Goal: Task Accomplishment & Management: Use online tool/utility

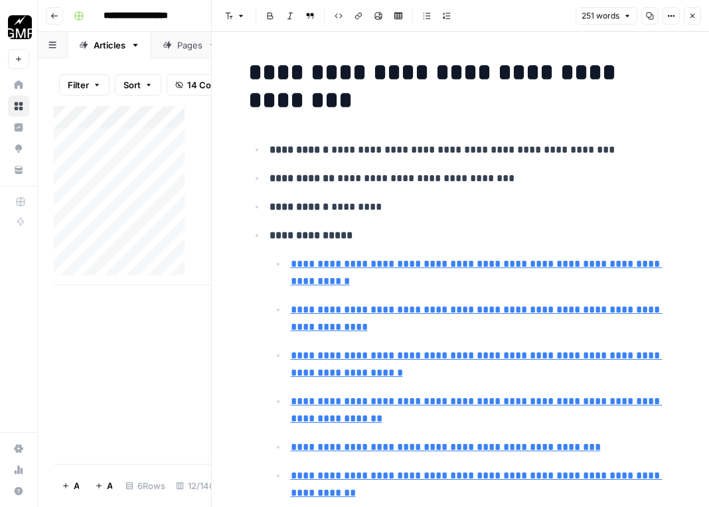
scroll to position [0, 455]
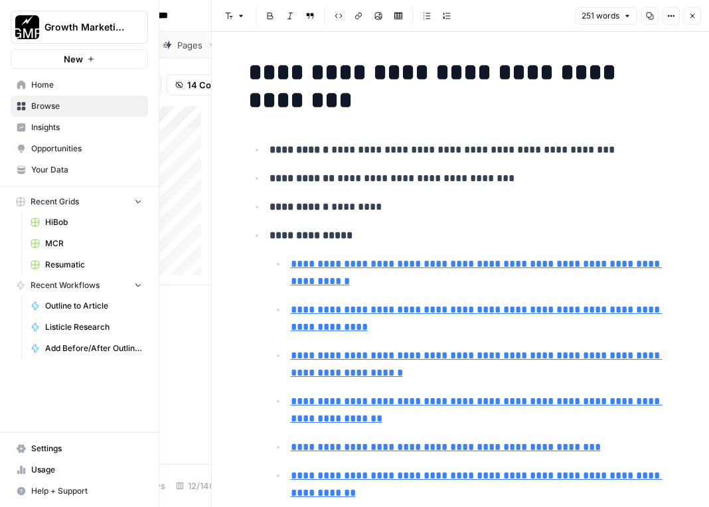
click at [16, 106] on link "Browse" at bounding box center [79, 106] width 137 height 21
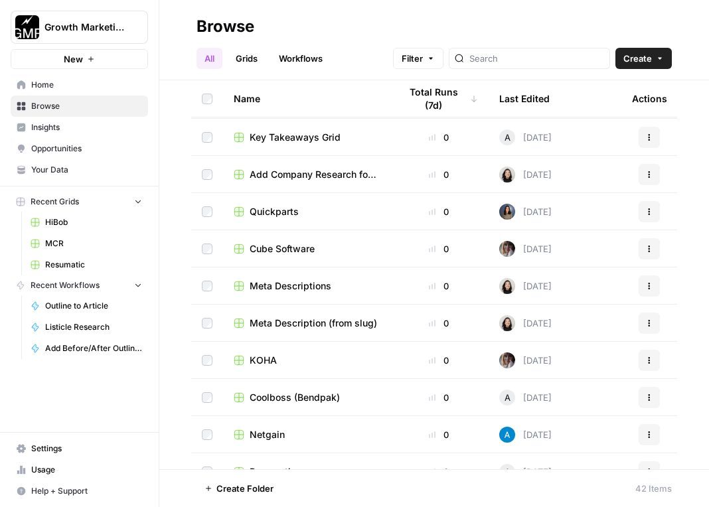
scroll to position [664, 0]
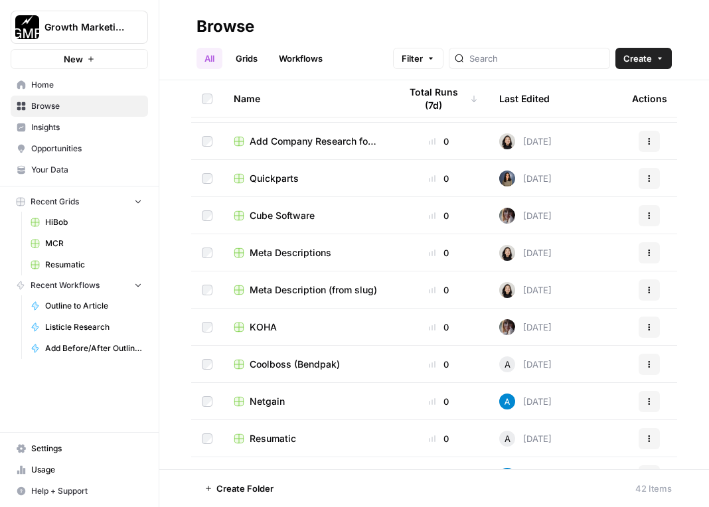
click at [326, 290] on span "Meta Description (from slug)" at bounding box center [313, 289] width 127 height 13
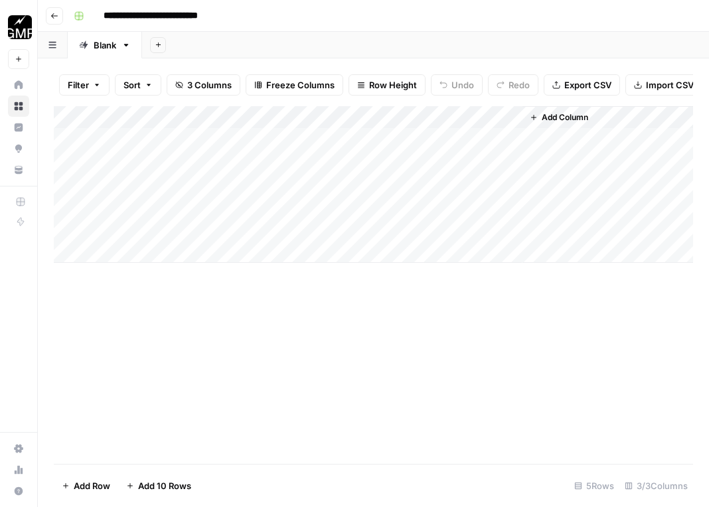
click at [311, 127] on div "Add Column" at bounding box center [373, 184] width 639 height 157
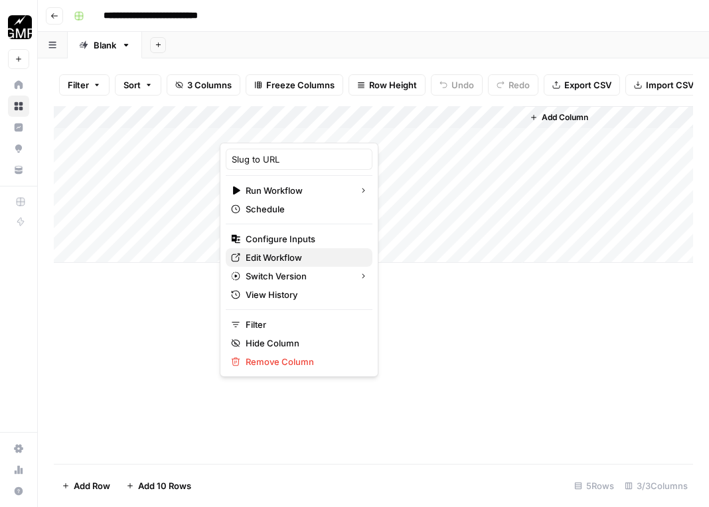
click at [298, 255] on span "Edit Workflow" at bounding box center [304, 257] width 116 height 13
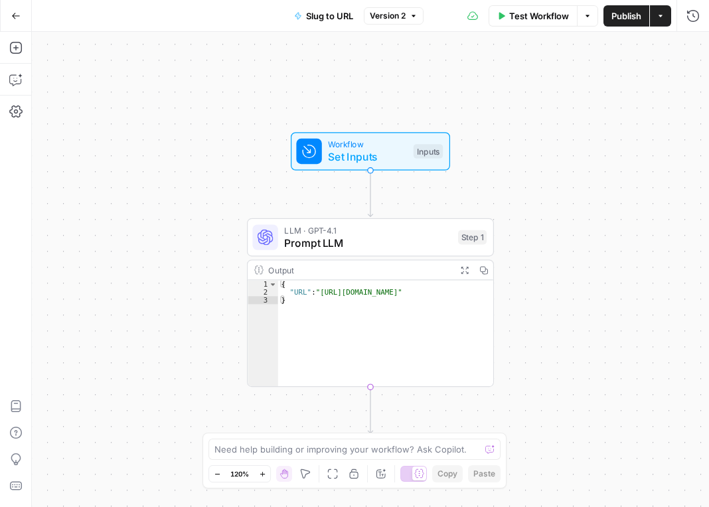
type textarea "*"
click at [372, 294] on div "{ "URL" : "[URL][DOMAIN_NAME]" }" at bounding box center [385, 341] width 215 height 122
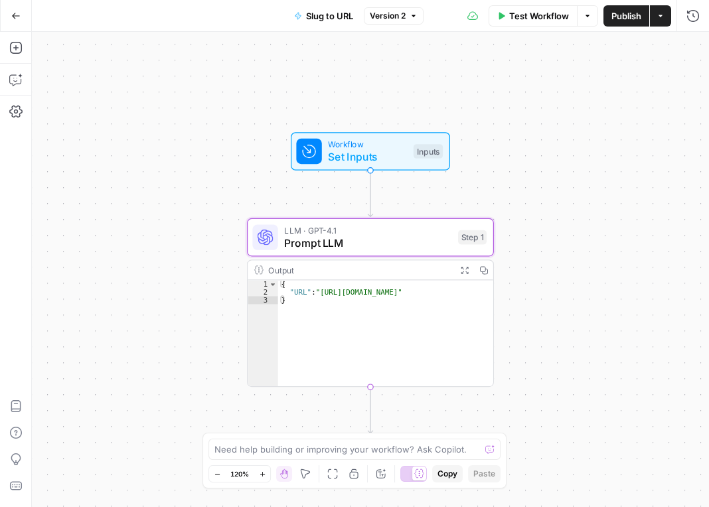
click at [343, 246] on span "Prompt LLM" at bounding box center [367, 243] width 167 height 16
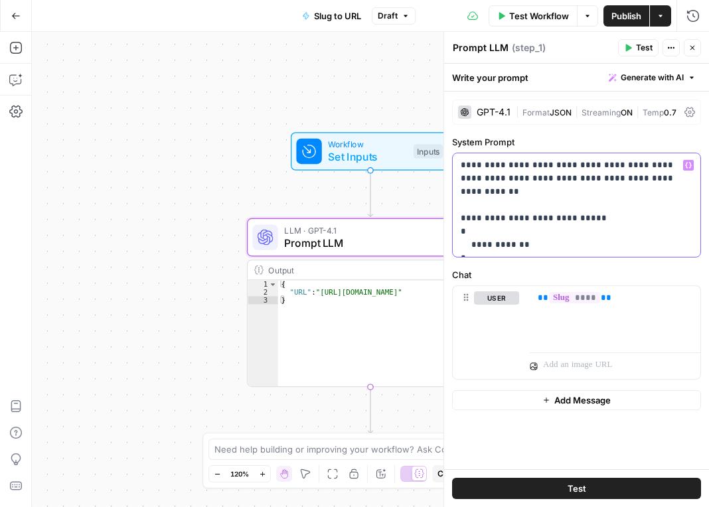
drag, startPoint x: 571, startPoint y: 177, endPoint x: 465, endPoint y: 177, distance: 105.6
click at [465, 177] on p "**********" at bounding box center [577, 205] width 232 height 93
click at [621, 19] on span "Publish" at bounding box center [626, 15] width 30 height 13
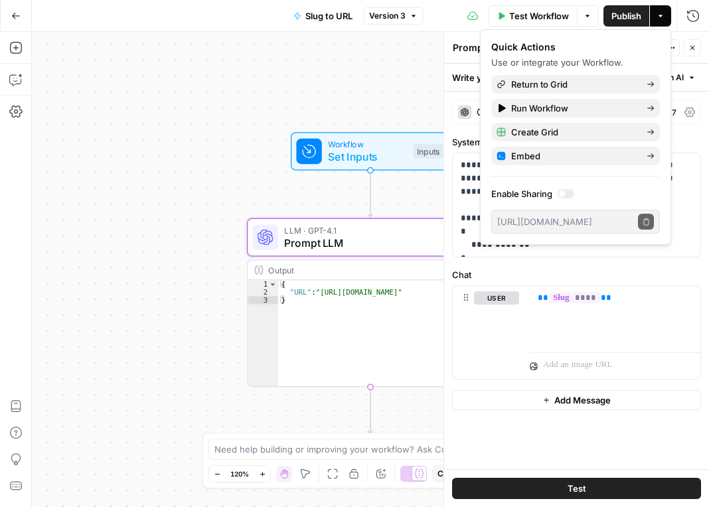
click at [155, 252] on div "Workflow Set Inputs Inputs LLM · GPT-4.1 Prompt LLM Step 1 Output Expand Output…" at bounding box center [370, 269] width 677 height 475
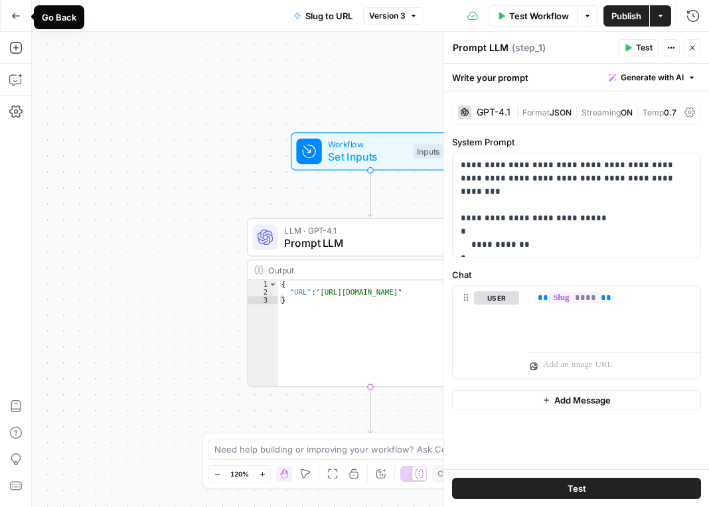
click at [19, 21] on button "Go Back" at bounding box center [16, 16] width 24 height 24
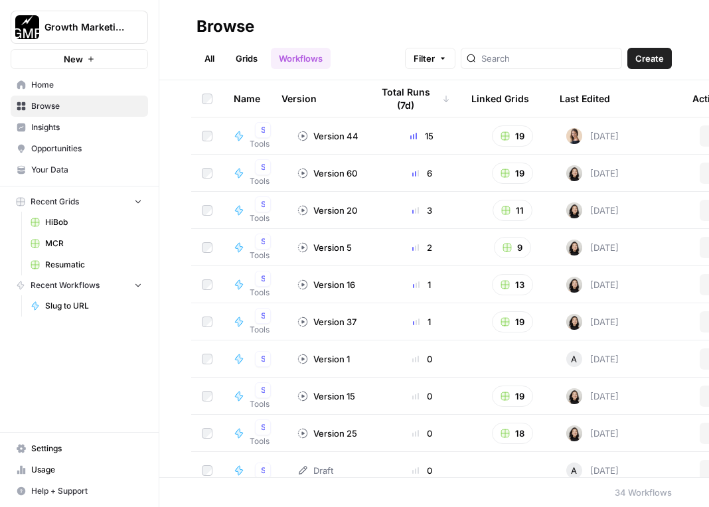
click at [50, 104] on span "Browse" at bounding box center [86, 106] width 111 height 12
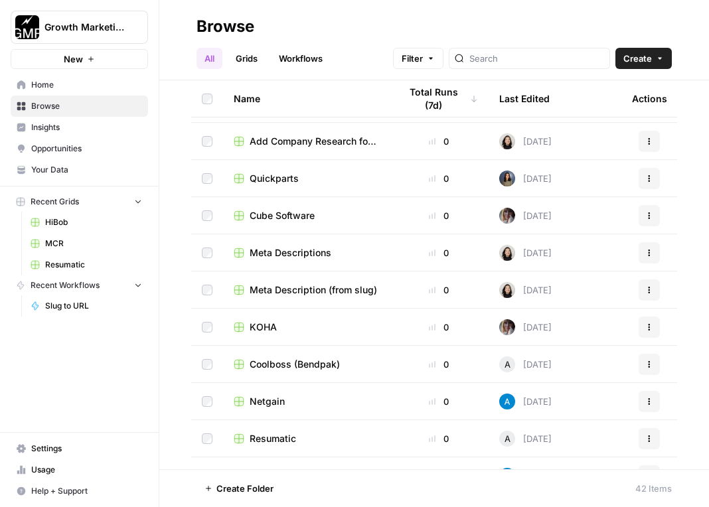
scroll to position [730, 0]
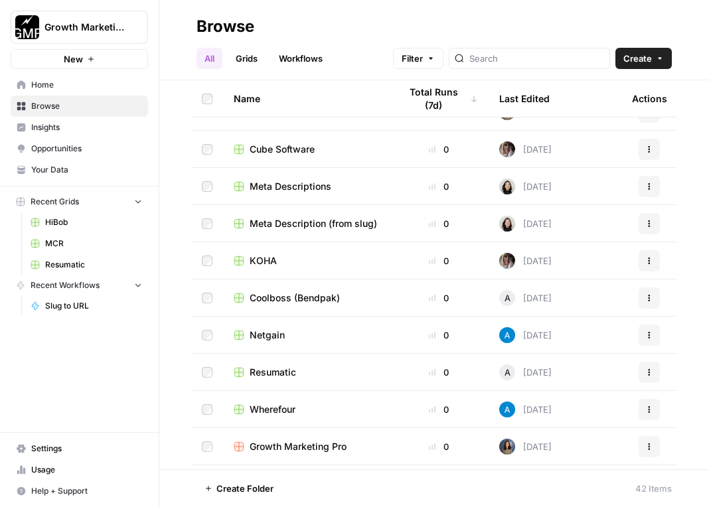
click at [313, 221] on span "Meta Description (from slug)" at bounding box center [313, 223] width 127 height 13
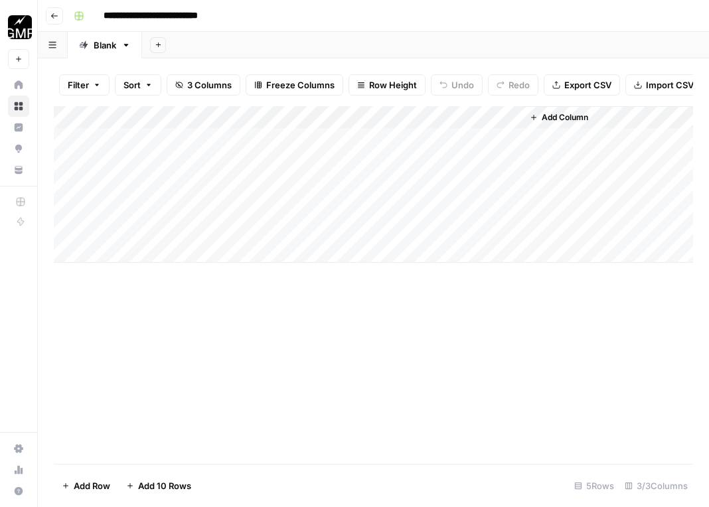
click at [145, 262] on div "Add Column" at bounding box center [373, 184] width 639 height 157
click at [145, 262] on body "**********" at bounding box center [354, 253] width 709 height 507
click at [143, 285] on div "Add Column" at bounding box center [373, 195] width 639 height 179
click at [172, 169] on div "Add Column" at bounding box center [373, 207] width 639 height 202
click at [277, 170] on div "Add Column" at bounding box center [373, 207] width 639 height 202
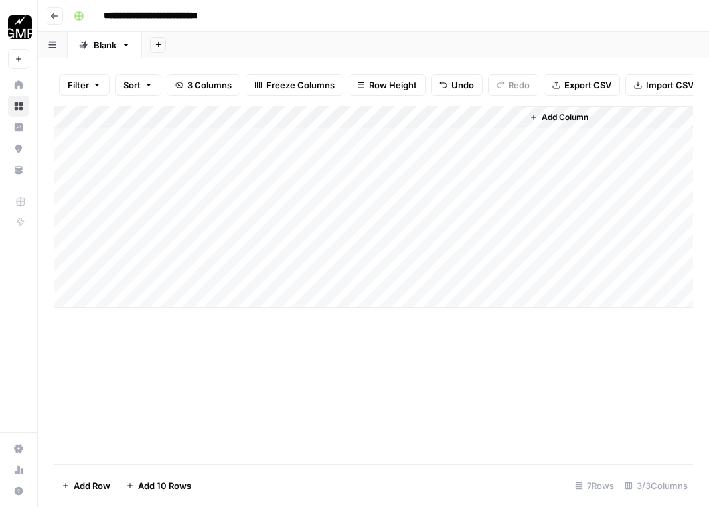
click at [251, 191] on div "Add Column" at bounding box center [373, 207] width 639 height 202
click at [268, 216] on div "Add Column" at bounding box center [373, 207] width 639 height 202
click at [259, 239] on div "Add Column" at bounding box center [373, 207] width 639 height 202
click at [134, 305] on div "Add Column" at bounding box center [373, 207] width 639 height 202
click at [135, 327] on div "Add Column" at bounding box center [373, 218] width 639 height 224
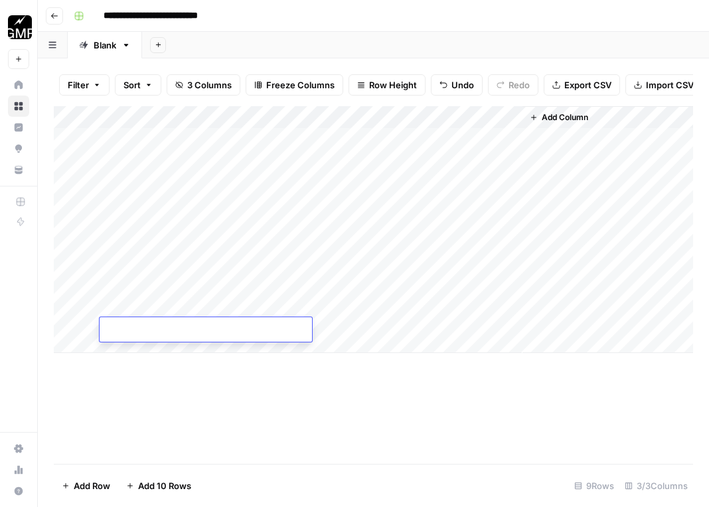
click at [141, 353] on div "Add Column" at bounding box center [373, 229] width 639 height 247
click at [147, 374] on div "Add Column" at bounding box center [373, 241] width 639 height 270
click at [141, 398] on div "Add Column" at bounding box center [373, 252] width 639 height 292
click at [143, 421] on div "Add Column" at bounding box center [373, 263] width 639 height 315
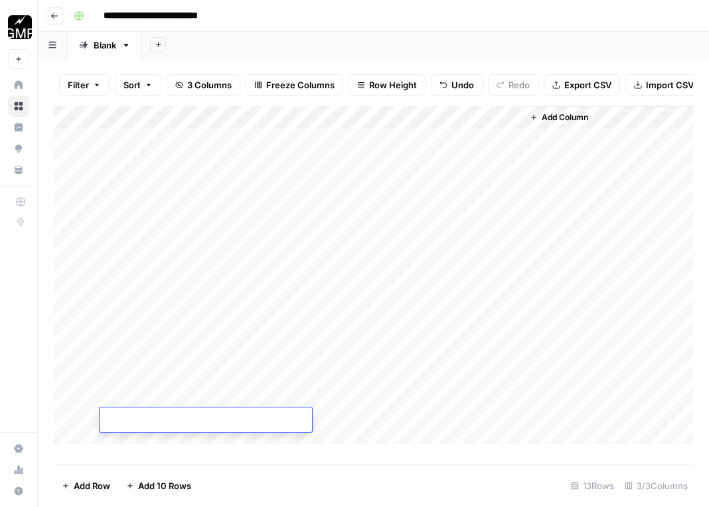
click at [150, 488] on span "Add 10 Rows" at bounding box center [164, 485] width 53 height 13
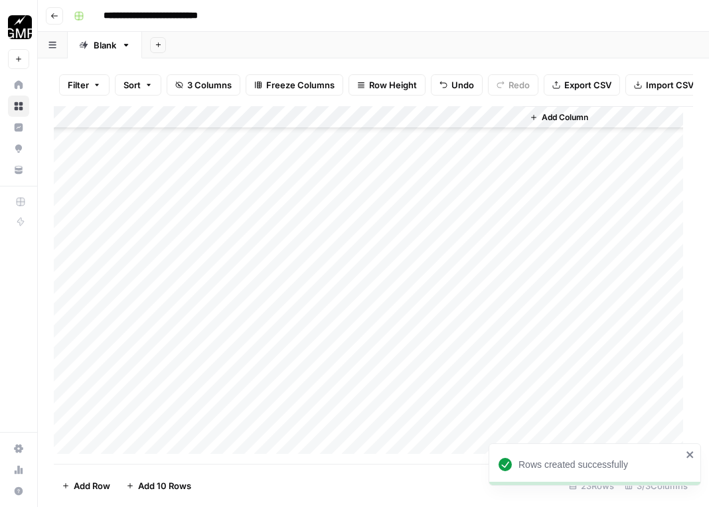
scroll to position [215, 0]
click at [150, 488] on span "Add 10 Rows" at bounding box center [164, 485] width 53 height 13
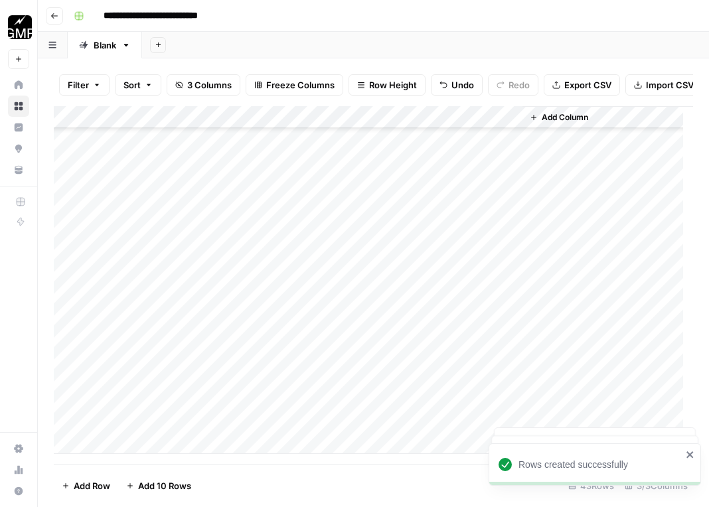
click at [150, 488] on span "Add 10 Rows" at bounding box center [164, 485] width 53 height 13
click at [132, 451] on div "Add Column" at bounding box center [373, 280] width 639 height 348
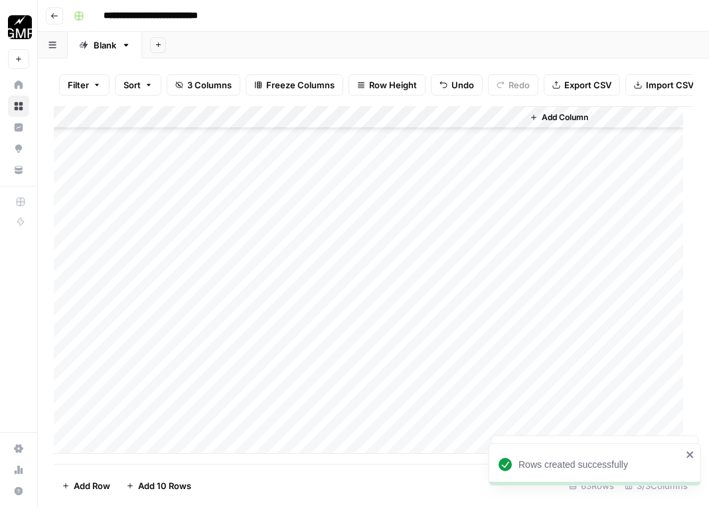
scroll to position [1140, 0]
click at [132, 451] on div "Add Column" at bounding box center [373, 280] width 639 height 348
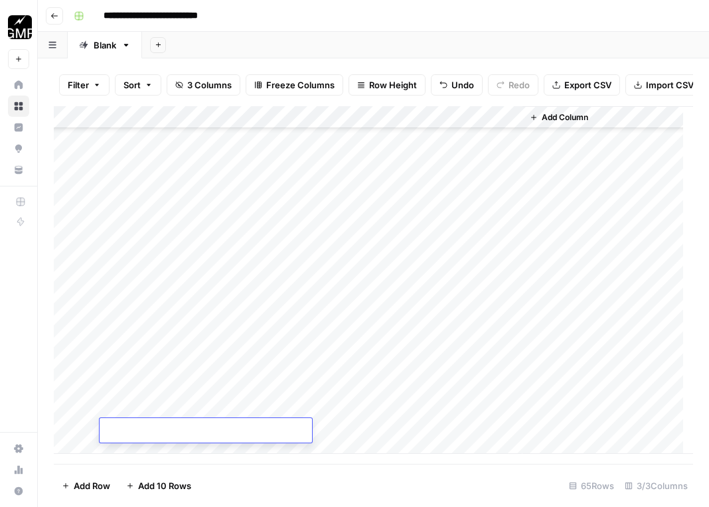
click at [132, 451] on div "Add Column" at bounding box center [373, 280] width 639 height 348
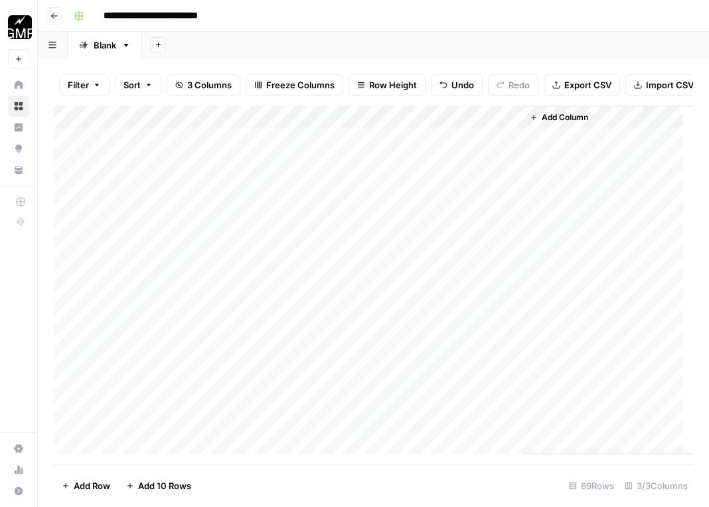
click at [127, 254] on div "Add Column" at bounding box center [373, 280] width 639 height 348
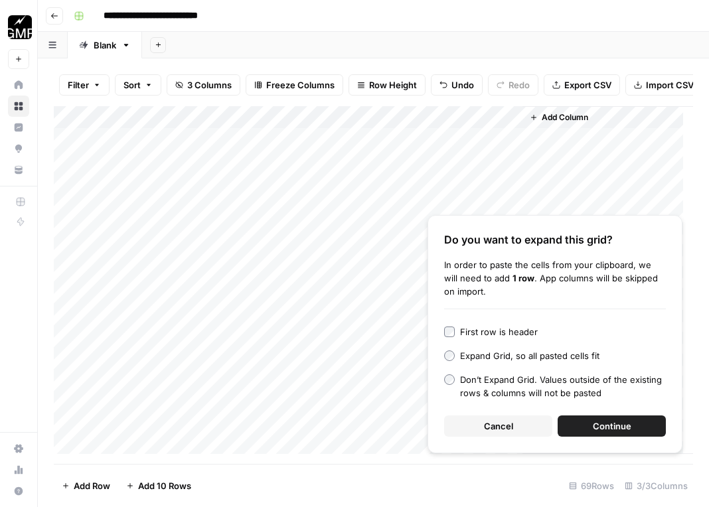
click at [593, 422] on span "Continue" at bounding box center [612, 426] width 39 height 13
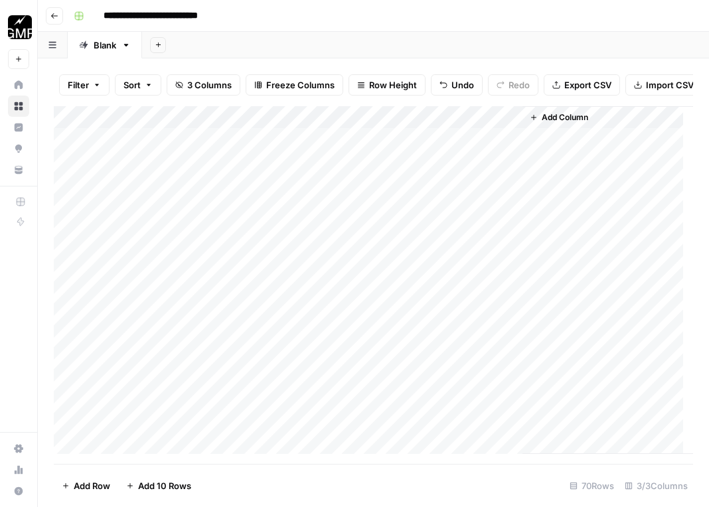
click at [275, 196] on div "Add Column" at bounding box center [373, 280] width 639 height 348
click at [330, 127] on div "Add Column" at bounding box center [373, 280] width 639 height 348
click at [343, 157] on span "All Rows" at bounding box center [375, 157] width 84 height 13
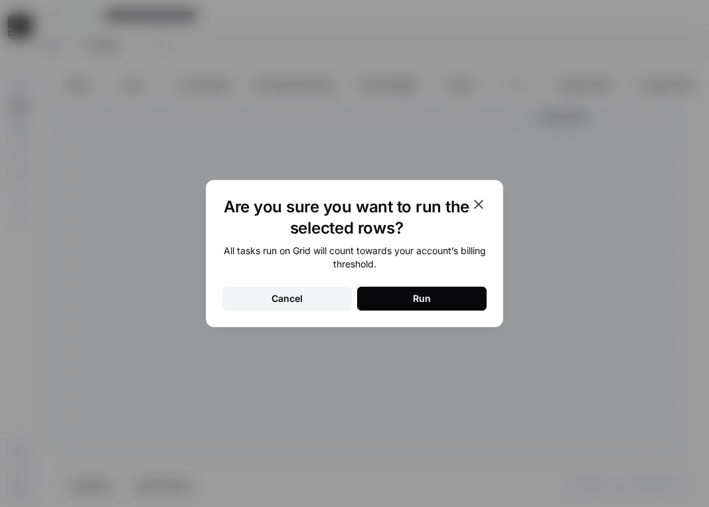
click at [478, 205] on icon "button" at bounding box center [478, 204] width 9 height 9
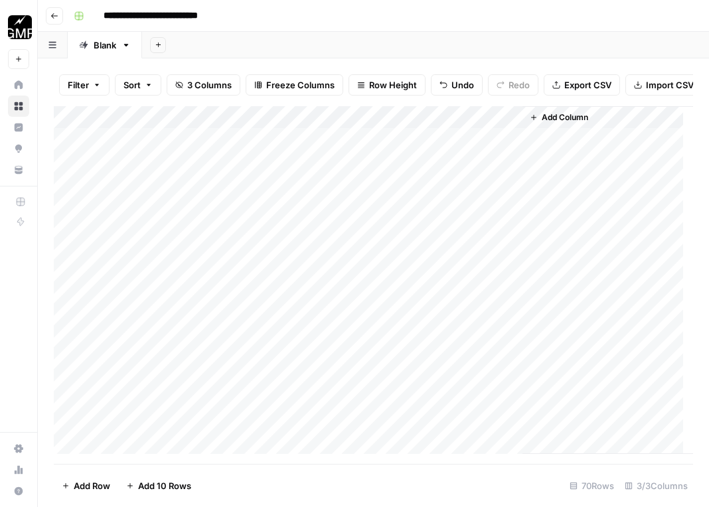
click at [331, 126] on div "Add Column" at bounding box center [373, 280] width 639 height 348
click at [360, 204] on span "Remaining Rows" at bounding box center [375, 204] width 84 height 13
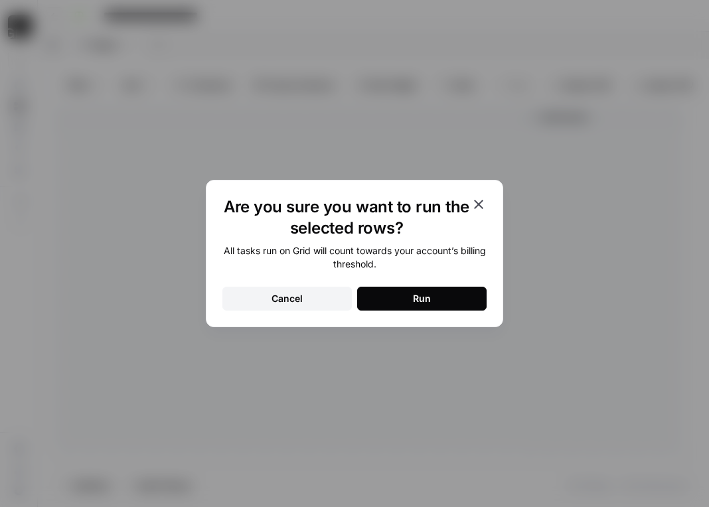
click at [430, 299] on div "Run" at bounding box center [422, 298] width 18 height 13
